Goal: Book appointment/travel/reservation

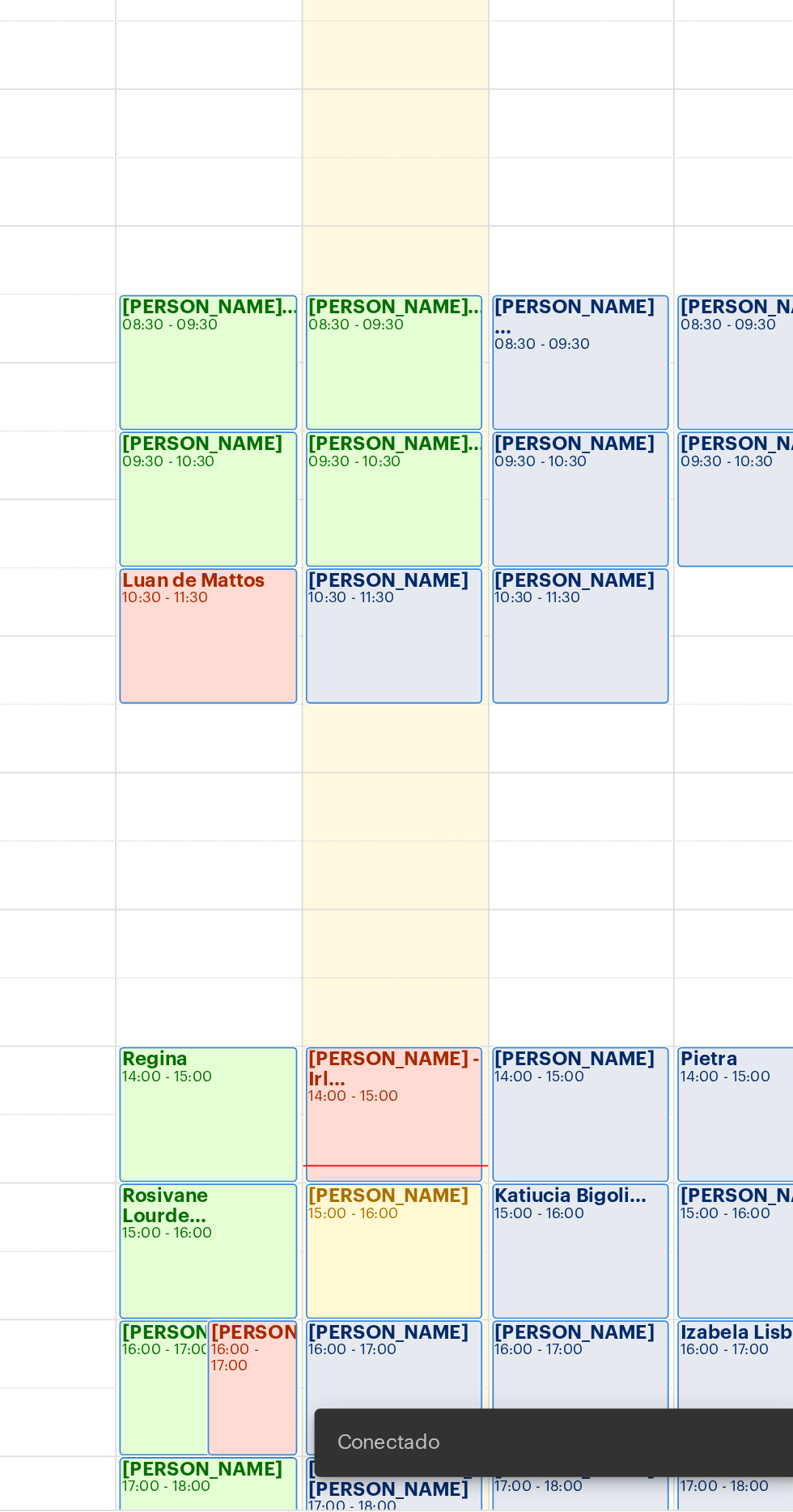
scroll to position [511, 0]
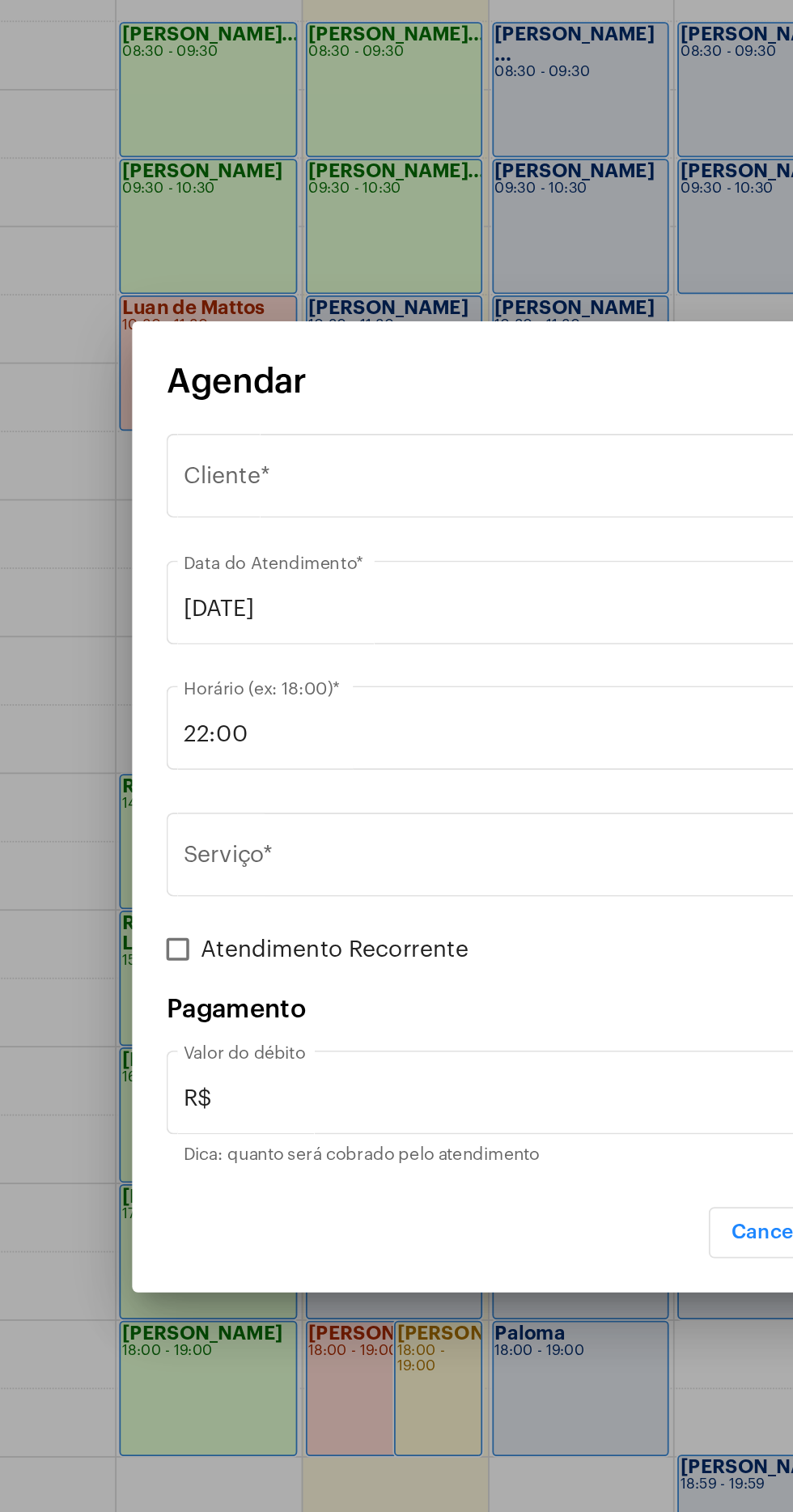
click at [382, 571] on div "Selecione o Cliente" at bounding box center [390, 571] width 413 height 15
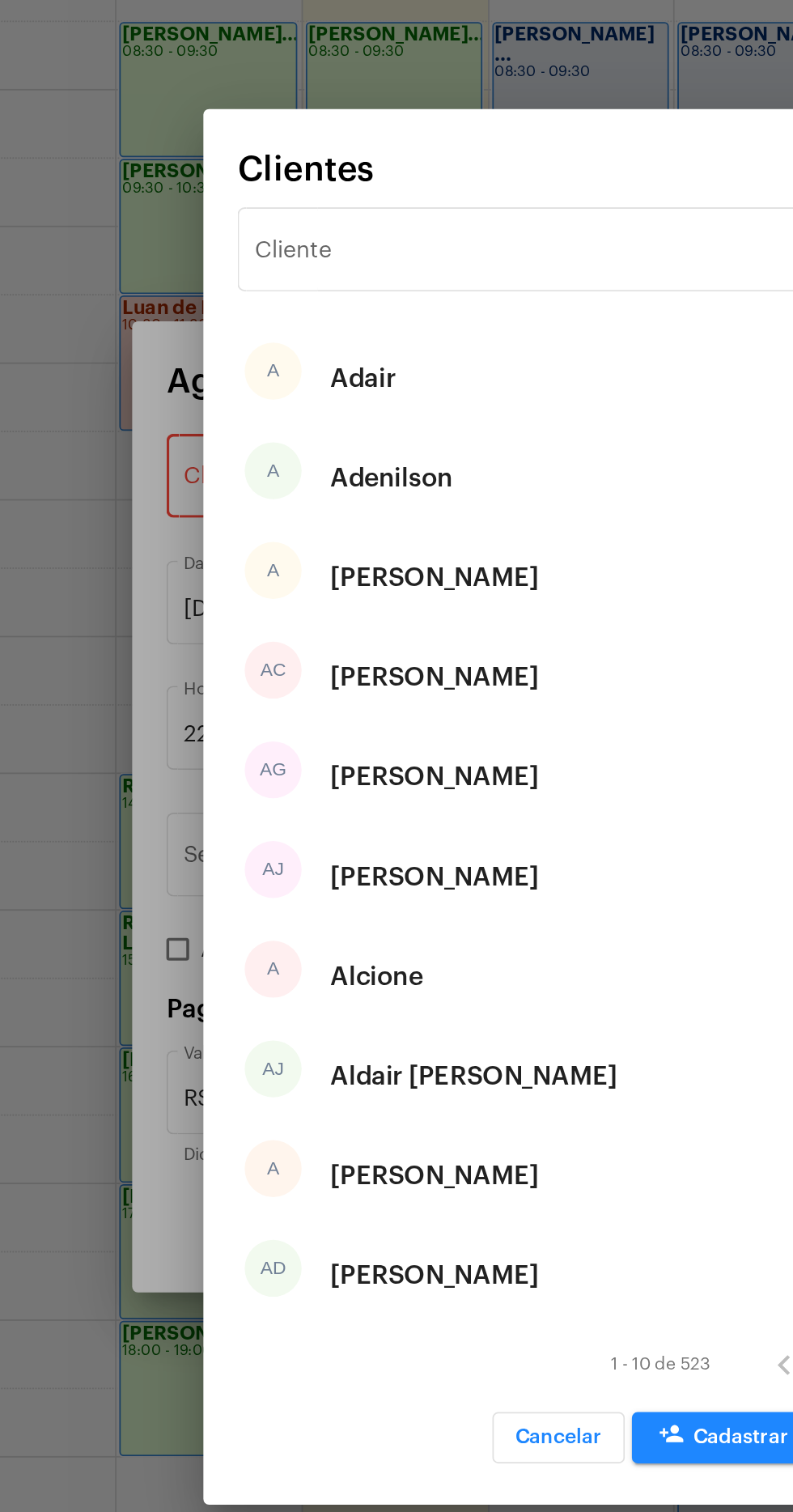
click at [399, 416] on div "Cliente" at bounding box center [387, 438] width 327 height 51
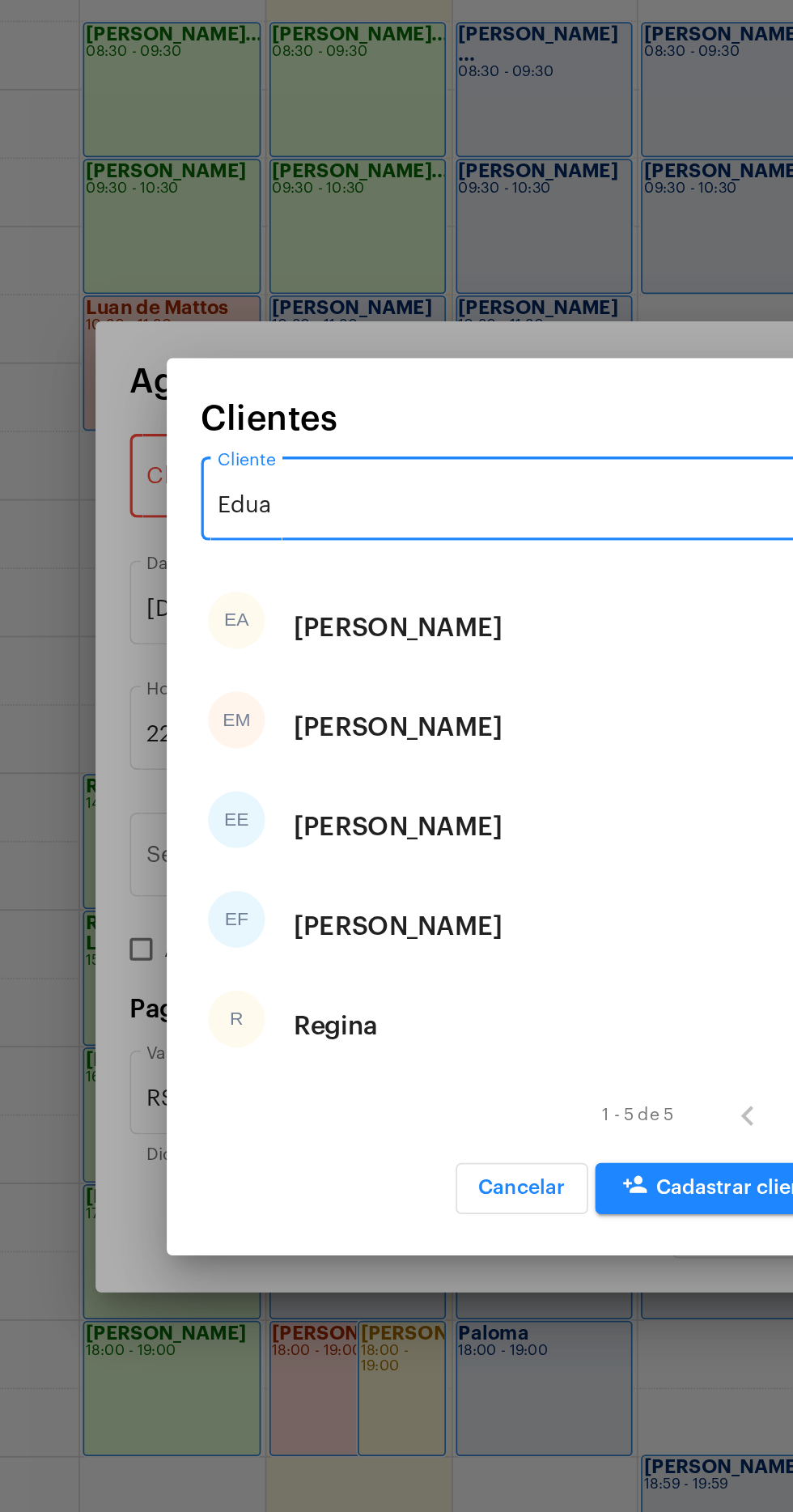
type input "Eduar"
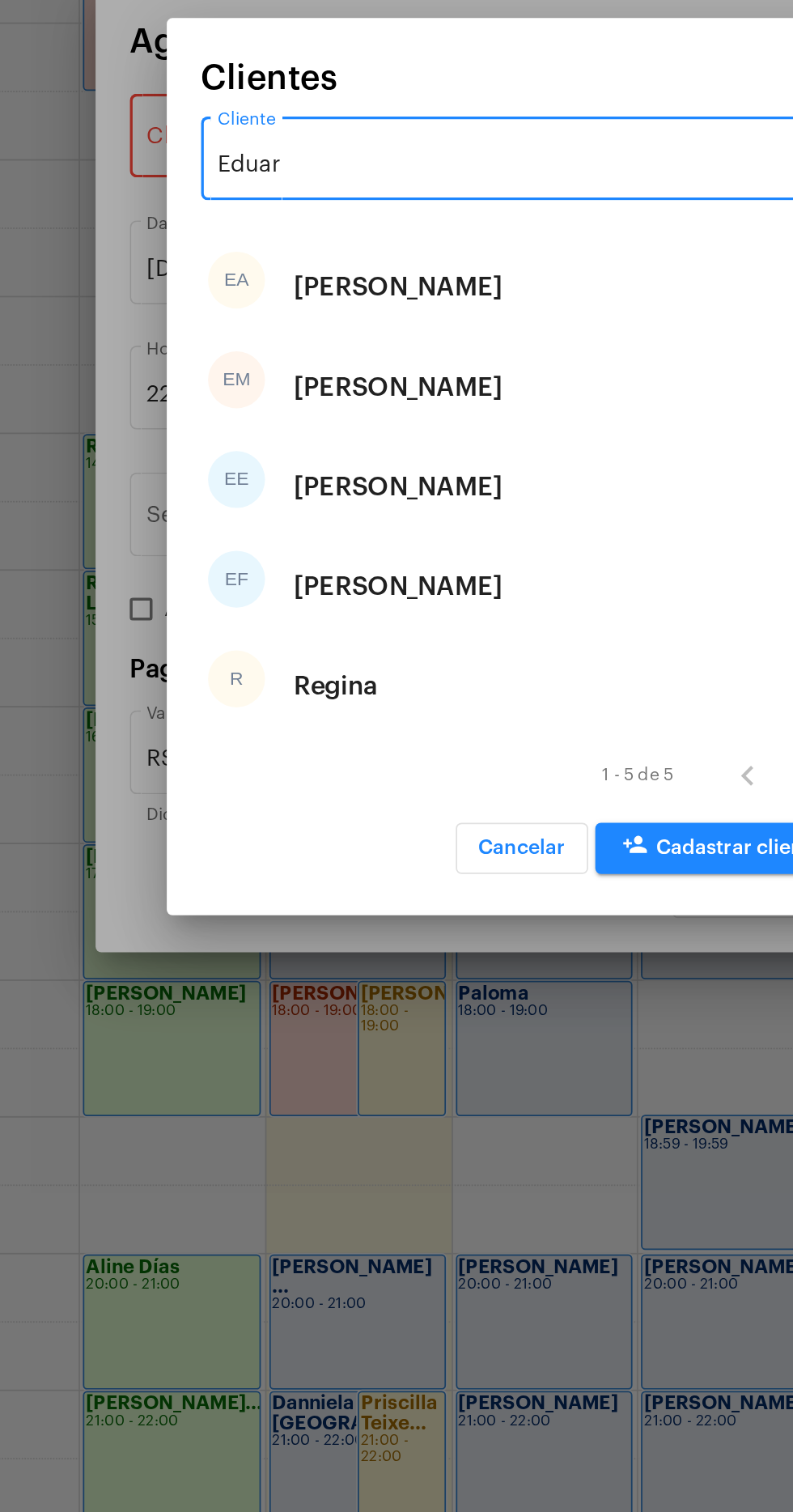
click at [421, 769] on div "EE [PERSON_NAME]" at bounding box center [396, 768] width 366 height 57
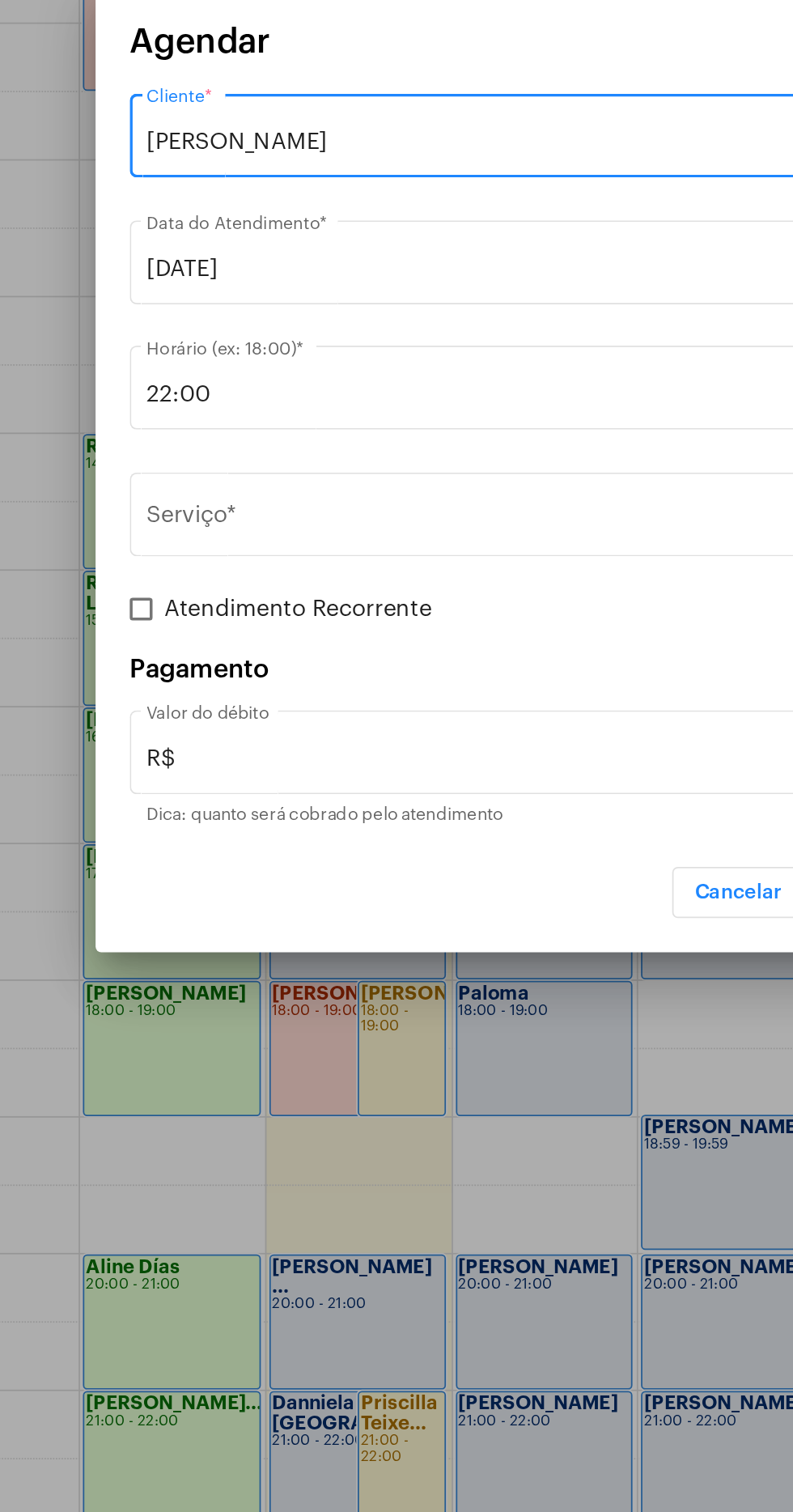
click at [371, 781] on input "Serviço *" at bounding box center [387, 786] width 408 height 15
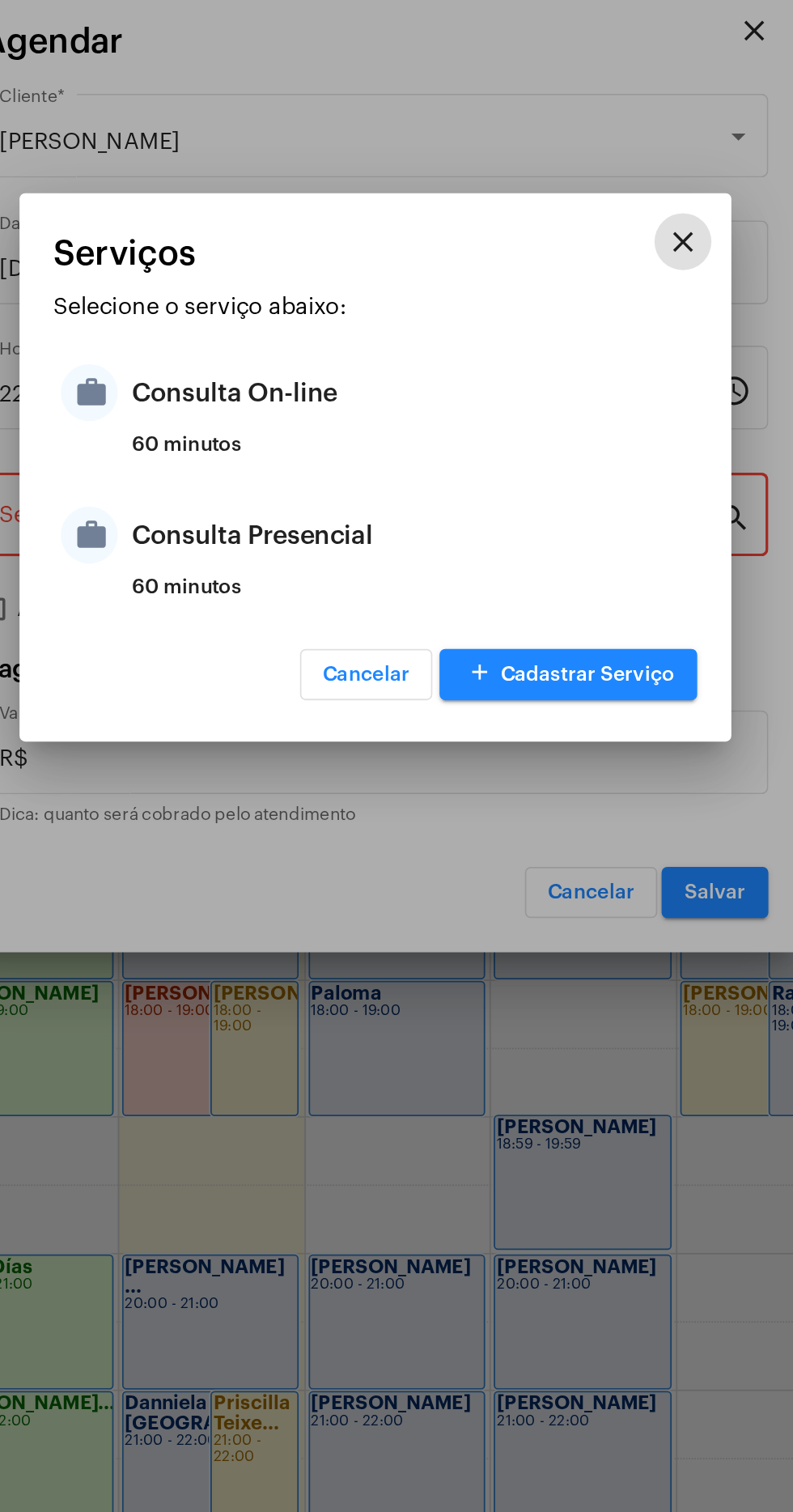
click at [411, 713] on div "Consulta On-line" at bounding box center [416, 714] width 317 height 49
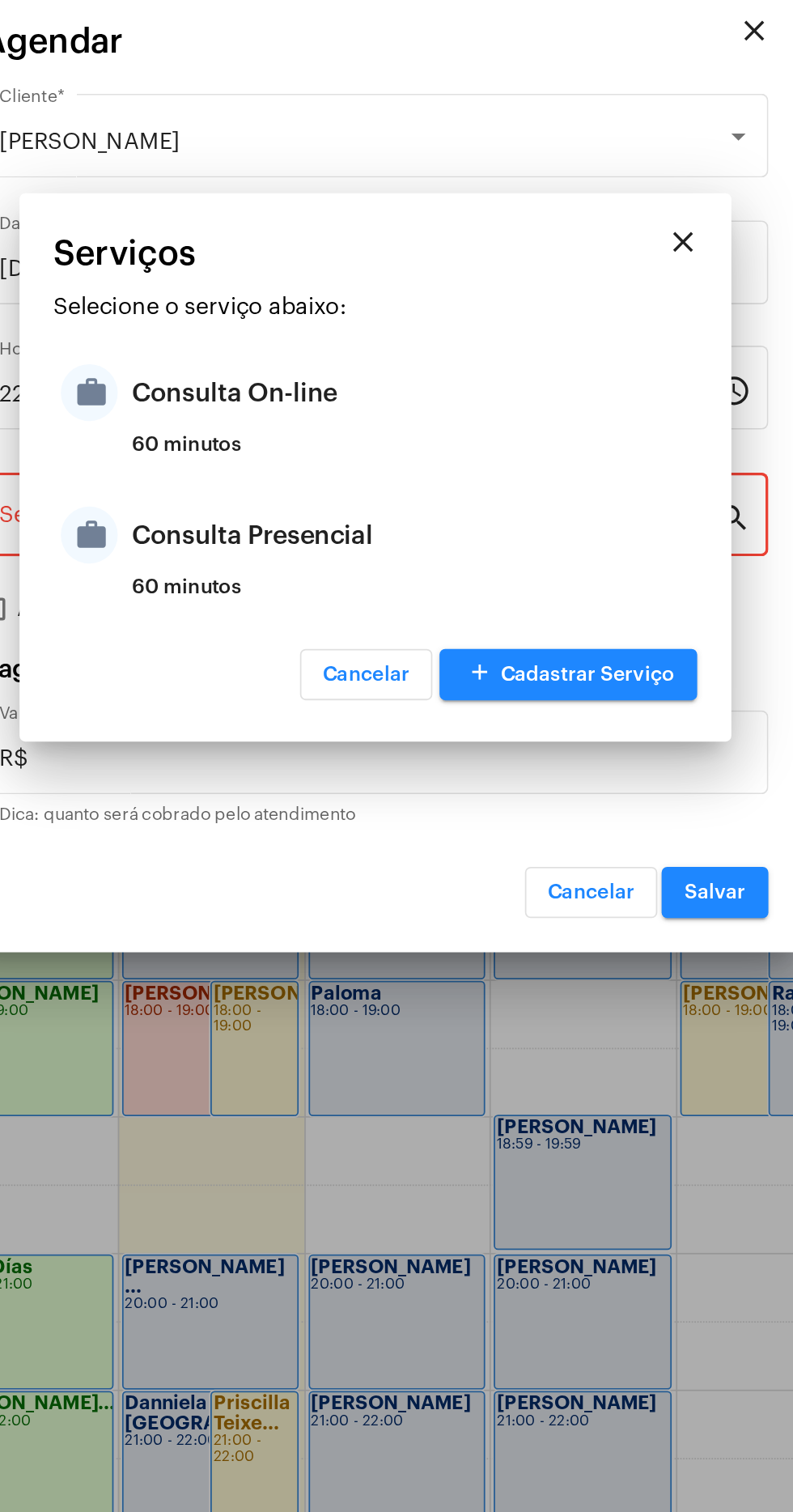
type input "Consulta On-line"
type input "R$ 150"
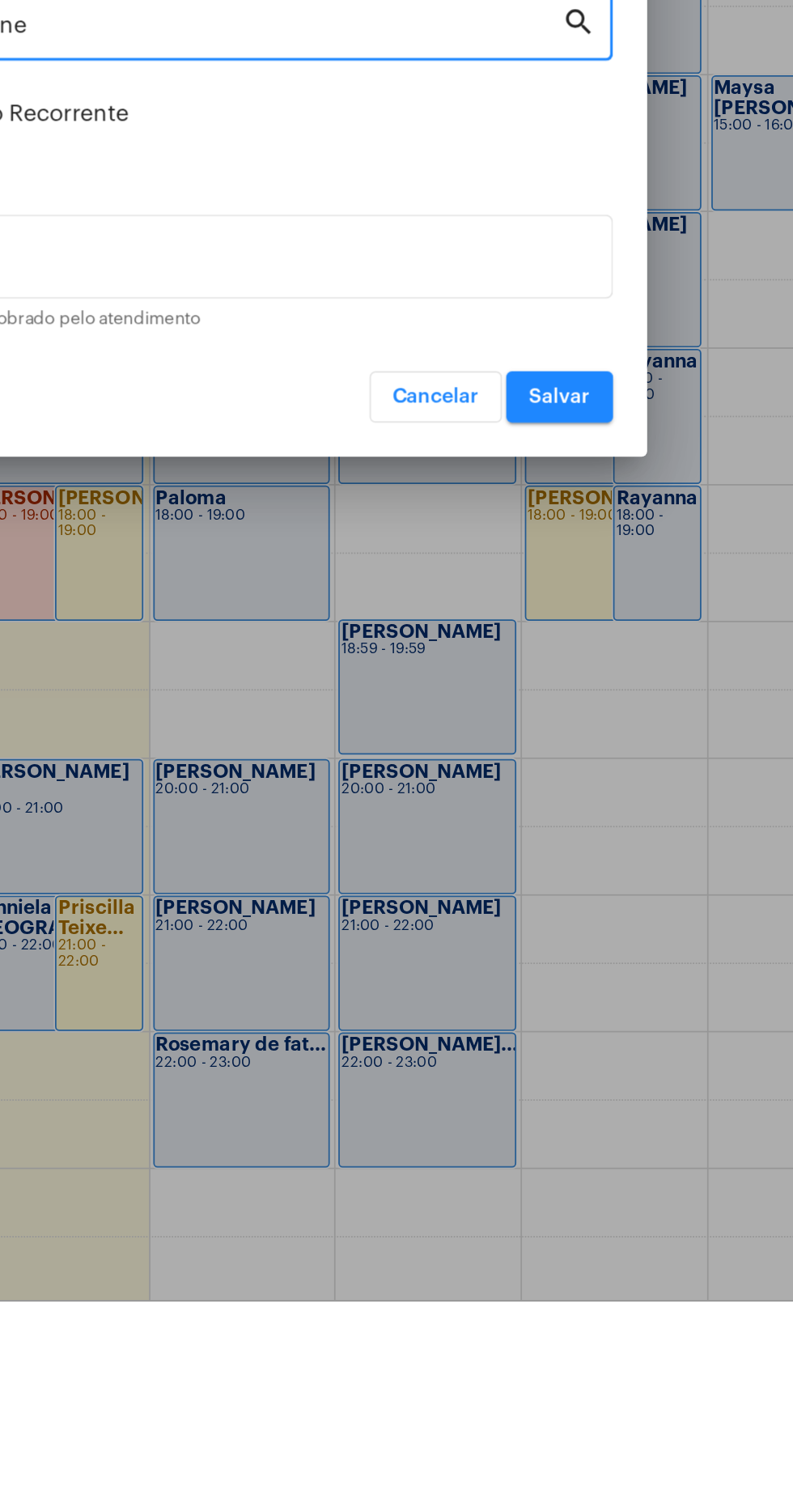
click at [586, 999] on span "Salvar" at bounding box center [589, 998] width 35 height 11
